Goal: Check status: Check status

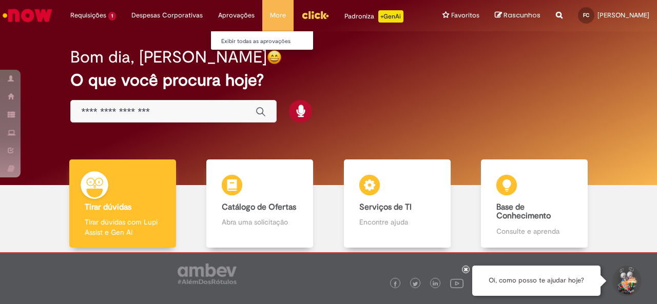
click at [226, 16] on li "Aprovações Exibir todas as aprovações" at bounding box center [236, 15] width 52 height 31
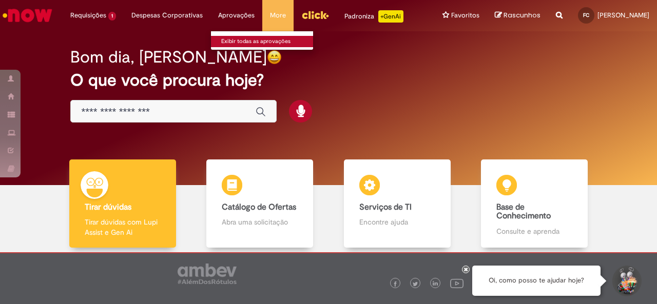
click at [231, 37] on link "Exibir todas as aprovações" at bounding box center [267, 41] width 113 height 11
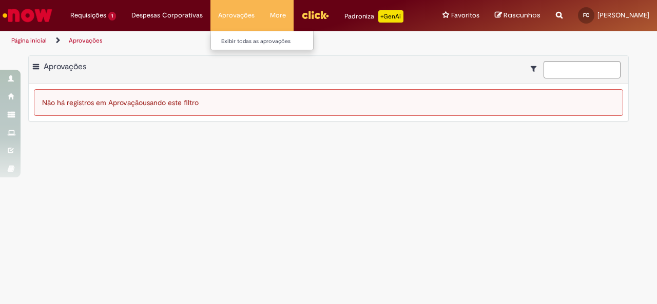
click at [222, 19] on li "Aprovações Exibir todas as aprovações" at bounding box center [236, 15] width 52 height 31
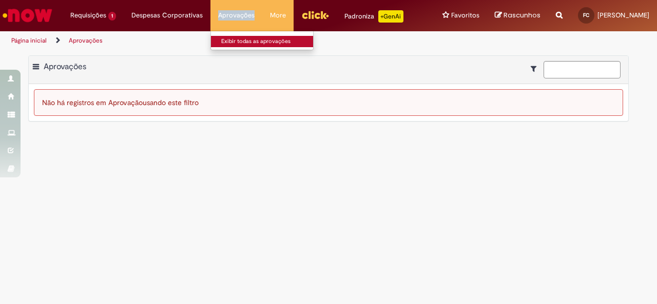
click at [221, 38] on link "Exibir todas as aprovações" at bounding box center [267, 41] width 113 height 11
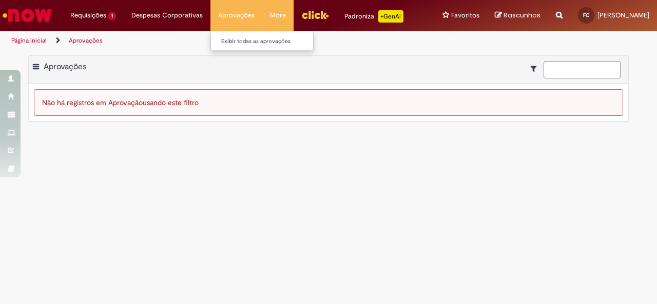
click at [231, 8] on li "Aprovações Exibir todas as aprovações" at bounding box center [236, 15] width 52 height 31
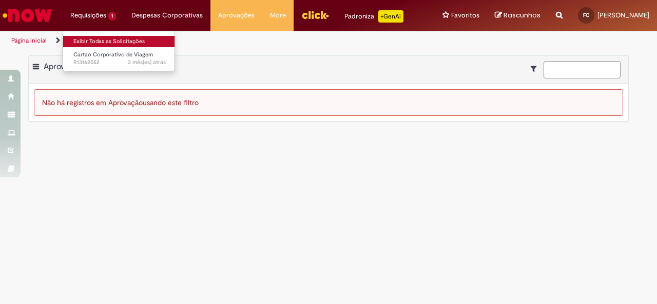
click at [83, 40] on link "Exibir Todas as Solicitações" at bounding box center [119, 41] width 113 height 11
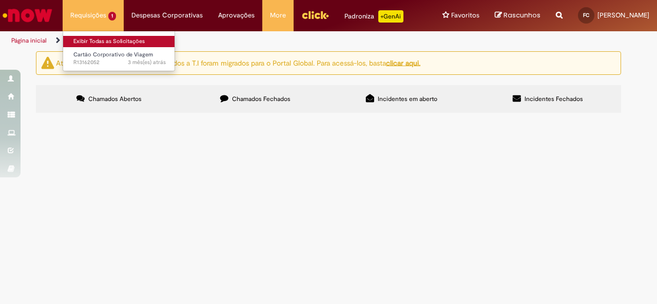
click at [83, 40] on link "Exibir Todas as Solicitações" at bounding box center [119, 41] width 113 height 11
